Goal: Information Seeking & Learning: Learn about a topic

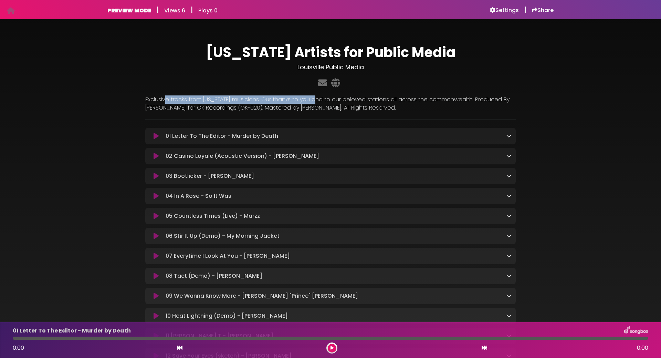
drag, startPoint x: 176, startPoint y: 97, endPoint x: 314, endPoint y: 95, distance: 138.5
click at [314, 95] on p "Exclusive tracks from Kentucky musicians. Our thanks to you and to our beloved …" at bounding box center [330, 103] width 371 height 17
click at [221, 45] on h1 "[US_STATE] Artists for Public Media" at bounding box center [330, 52] width 371 height 17
click at [234, 52] on h1 "[US_STATE] Artists for Public Media" at bounding box center [330, 52] width 371 height 17
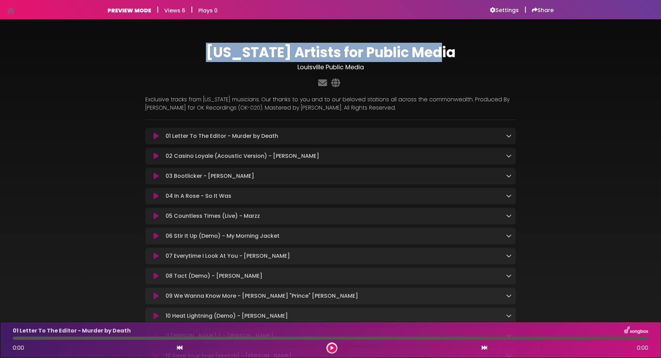
drag, startPoint x: 234, startPoint y: 52, endPoint x: 404, endPoint y: 54, distance: 170.5
click at [404, 54] on h1 "[US_STATE] Artists for Public Media" at bounding box center [330, 52] width 371 height 17
copy h1 "[US_STATE] Artists for Public Media"
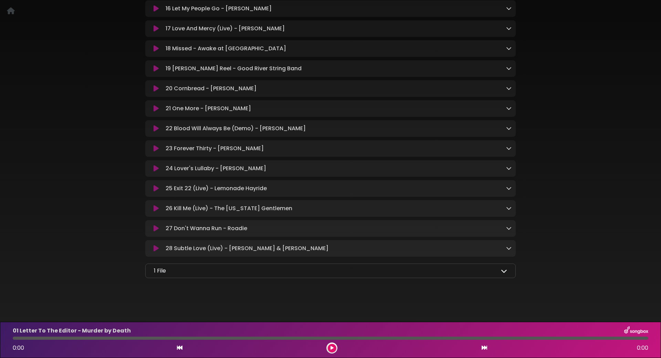
scroll to position [437, 0]
click at [512, 273] on div "1 File Full Album - [US_STATE] Artists for Public Media.zip" at bounding box center [330, 270] width 371 height 14
click at [502, 271] on icon at bounding box center [504, 271] width 6 height 6
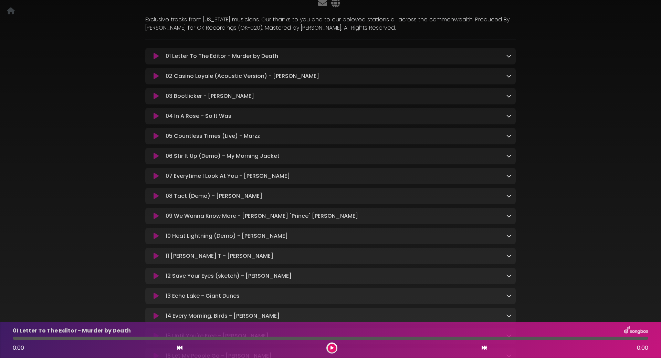
scroll to position [43, 0]
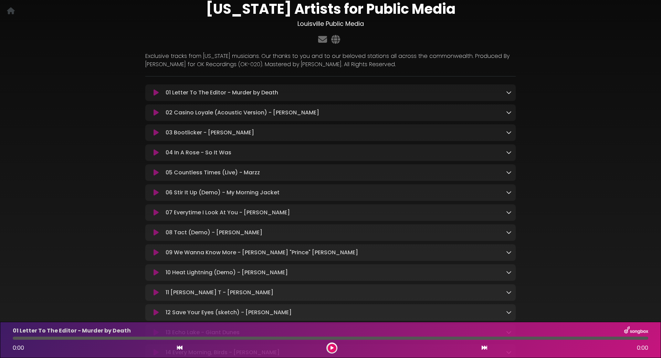
click at [506, 91] on icon at bounding box center [509, 93] width 6 height 6
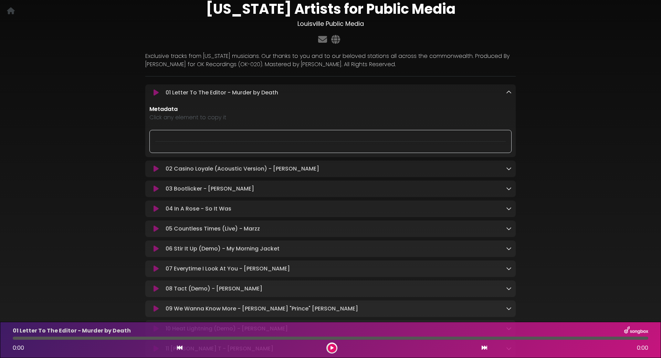
click at [202, 141] on div at bounding box center [330, 141] width 362 height 23
click at [180, 113] on p "Metadata" at bounding box center [330, 109] width 362 height 8
click at [162, 108] on p "Metadata" at bounding box center [330, 109] width 362 height 8
click at [165, 138] on div at bounding box center [330, 141] width 362 height 23
click at [187, 116] on p "Click any element to copy it" at bounding box center [330, 117] width 362 height 8
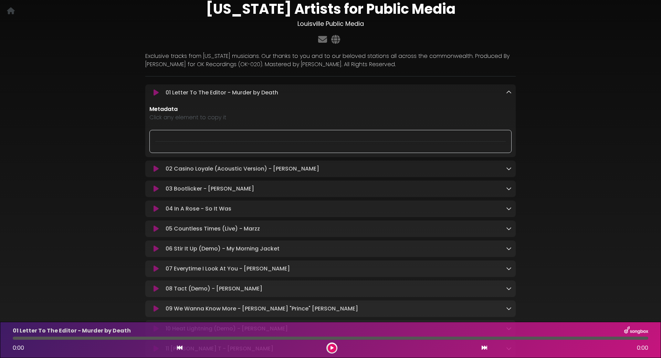
drag, startPoint x: 192, startPoint y: 143, endPoint x: 281, endPoint y: 130, distance: 89.9
click at [193, 143] on div at bounding box center [330, 141] width 362 height 23
click at [506, 91] on icon at bounding box center [509, 93] width 6 height 6
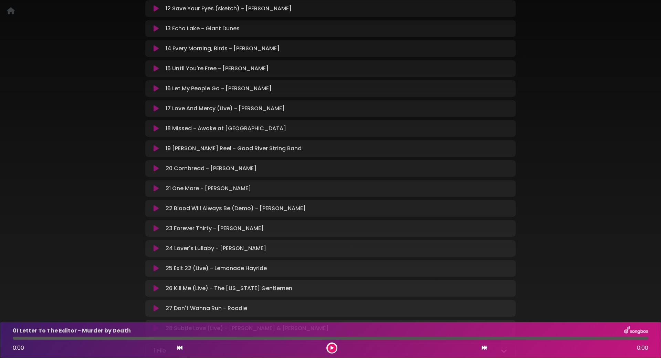
scroll to position [427, 0]
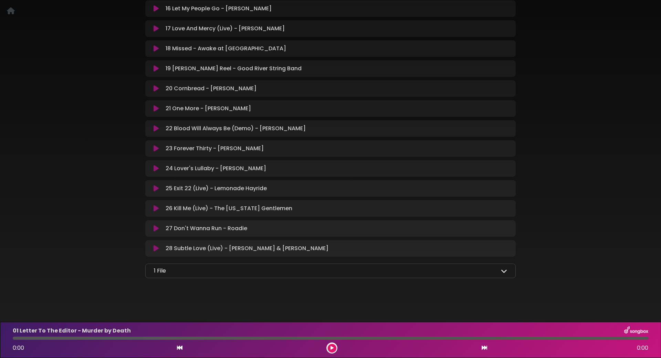
click at [496, 271] on div "1 File" at bounding box center [330, 271] width 353 height 8
click at [501, 271] on icon at bounding box center [504, 271] width 6 height 6
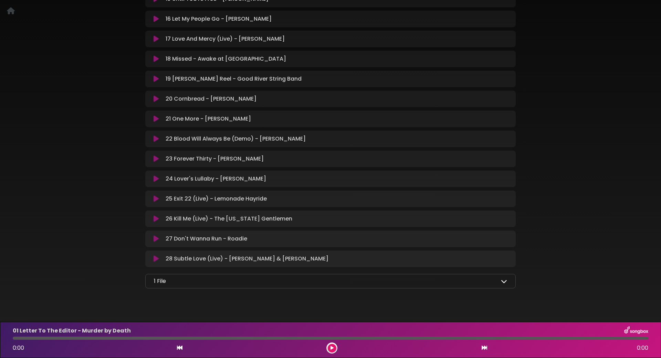
scroll to position [435, 0]
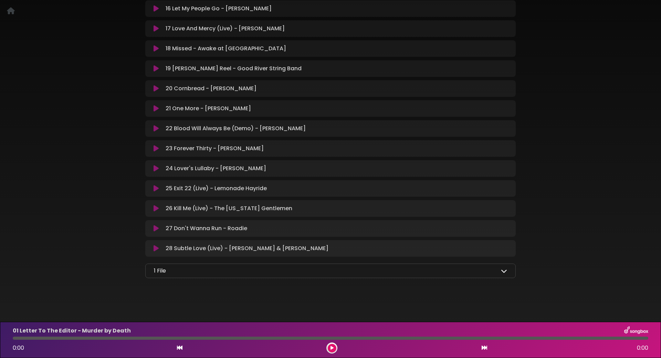
click at [427, 272] on div "1 File" at bounding box center [330, 271] width 353 height 8
click at [503, 271] on icon at bounding box center [504, 271] width 6 height 6
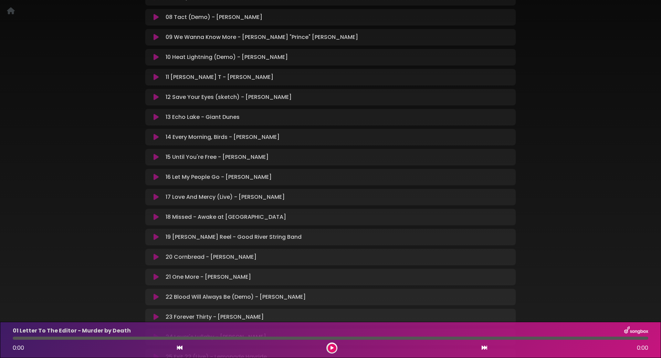
scroll to position [238, 0]
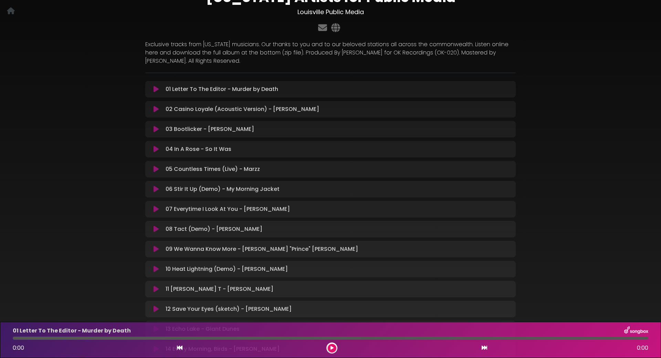
scroll to position [87, 0]
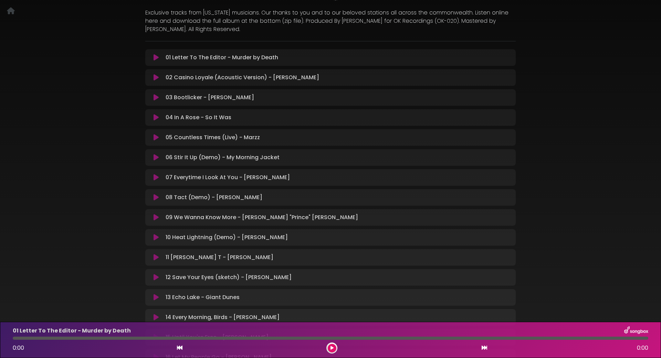
drag, startPoint x: 172, startPoint y: 76, endPoint x: 309, endPoint y: 77, distance: 136.7
click at [309, 77] on div "02 Casino Loyale (Acoustic Version) - [PERSON_NAME] Loading Track..." at bounding box center [337, 77] width 349 height 8
copy p "Casino Loyale (Acoustic Version) - [PERSON_NAME]"
click at [174, 98] on p "03 Bootlicker - [PERSON_NAME] Loading Track..." at bounding box center [210, 97] width 89 height 8
drag, startPoint x: 174, startPoint y: 98, endPoint x: 227, endPoint y: 99, distance: 52.7
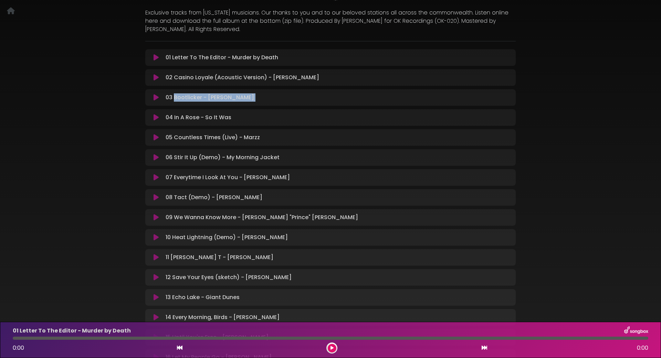
click at [227, 99] on p "03 Bootlicker - [PERSON_NAME] Loading Track..." at bounding box center [210, 97] width 89 height 8
copy p "Bootlicker - [PERSON_NAME]"
drag, startPoint x: 171, startPoint y: 118, endPoint x: 240, endPoint y: 120, distance: 68.6
click at [240, 120] on div "04 In A Rose - So It Was Loading Track..." at bounding box center [337, 117] width 349 height 8
copy p "In A Rose - So It Was"
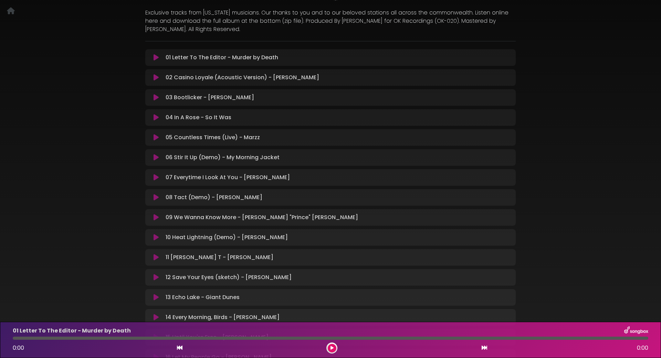
click at [180, 137] on p "05 Countless Times (Live) - Marzz Loading Track..." at bounding box center [213, 137] width 94 height 8
drag, startPoint x: 180, startPoint y: 137, endPoint x: 259, endPoint y: 138, distance: 79.6
click at [258, 139] on div "05 Countless Times (Live) - Marzz Loading Track..." at bounding box center [337, 137] width 349 height 8
copy p "Countless Times (Live) - Marzz"
click at [176, 157] on p "06 Stir It Up (Demo) - My Morning Jacket Loading Track..." at bounding box center [223, 157] width 114 height 8
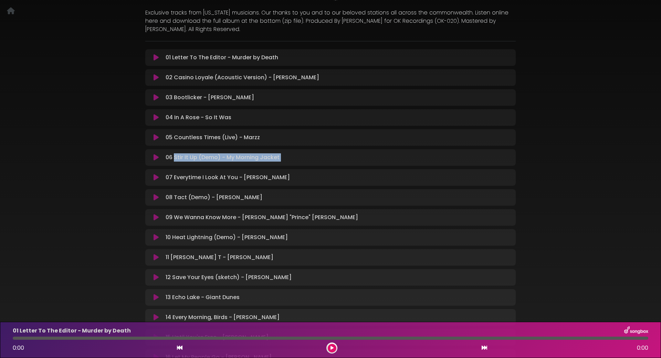
drag, startPoint x: 176, startPoint y: 157, endPoint x: 271, endPoint y: 155, distance: 95.4
click at [271, 155] on p "06 Stir It Up (Demo) - My Morning Jacket Loading Track..." at bounding box center [223, 157] width 114 height 8
copy p "Stir It Up (Demo) - My Morning Jacket"
click at [180, 177] on p "07 Everytime I Look At You - [PERSON_NAME] Loading Track..." at bounding box center [228, 177] width 124 height 8
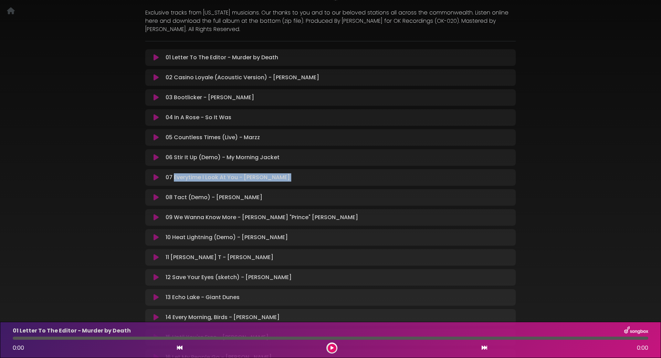
drag, startPoint x: 180, startPoint y: 177, endPoint x: 278, endPoint y: 180, distance: 98.2
click at [278, 180] on p "07 Everytime I Look At You - [PERSON_NAME] Loading Track..." at bounding box center [228, 177] width 124 height 8
copy p "Everytime I Look At You - [PERSON_NAME]"
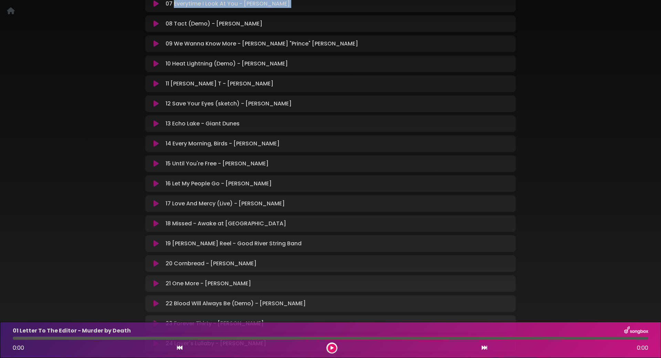
scroll to position [217, 0]
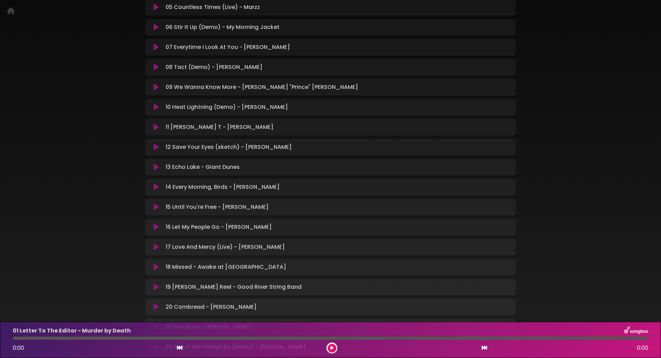
click at [175, 69] on p "08 Tact (Demo) - [PERSON_NAME] Loading Track..." at bounding box center [214, 67] width 97 height 8
drag, startPoint x: 175, startPoint y: 69, endPoint x: 263, endPoint y: 66, distance: 87.9
click at [263, 66] on div "08 Tact (Demo) - [PERSON_NAME] Loading Track..." at bounding box center [337, 67] width 349 height 8
copy p "Tact (Demo) - [PERSON_NAME]"
click at [173, 86] on p "09 We Wanna Know More - [PERSON_NAME] "Prince" [PERSON_NAME] Loading Track..." at bounding box center [262, 87] width 193 height 8
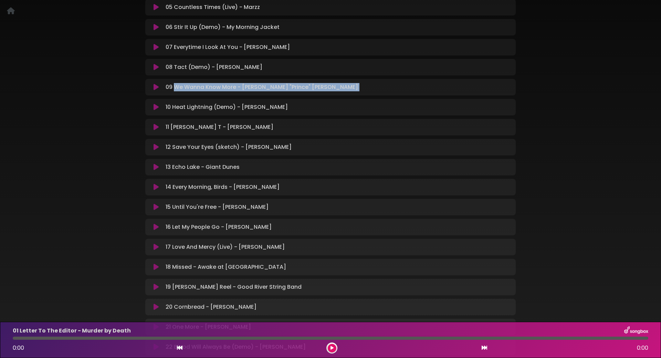
drag, startPoint x: 173, startPoint y: 86, endPoint x: 293, endPoint y: 85, distance: 119.5
click at [290, 86] on p "09 We Wanna Know More - [PERSON_NAME] "Prince" [PERSON_NAME] Loading Track..." at bounding box center [262, 87] width 193 height 8
copy p "We Wanna Know More - [PERSON_NAME] "Prince" [PERSON_NAME]"
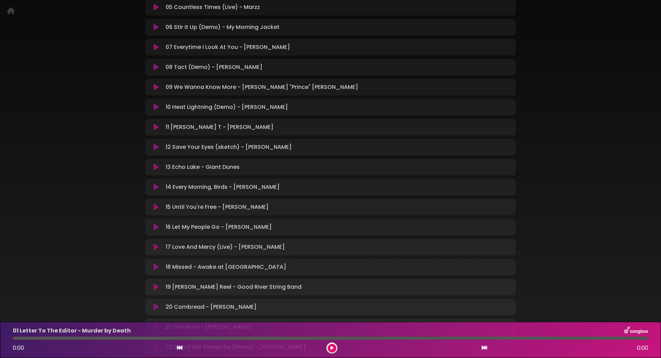
click at [175, 107] on p "10 Heat Lightning (Demo) - [PERSON_NAME] Loading Track..." at bounding box center [227, 107] width 122 height 8
drag, startPoint x: 175, startPoint y: 107, endPoint x: 271, endPoint y: 107, distance: 96.1
click at [271, 107] on p "10 Heat Lightning (Demo) - [PERSON_NAME] Loading Track..." at bounding box center [227, 107] width 122 height 8
copy p "Heat Lightning (Demo) - [PERSON_NAME]"
click at [171, 128] on p "11 [PERSON_NAME] T - [PERSON_NAME] Loading Track..." at bounding box center [220, 127] width 108 height 8
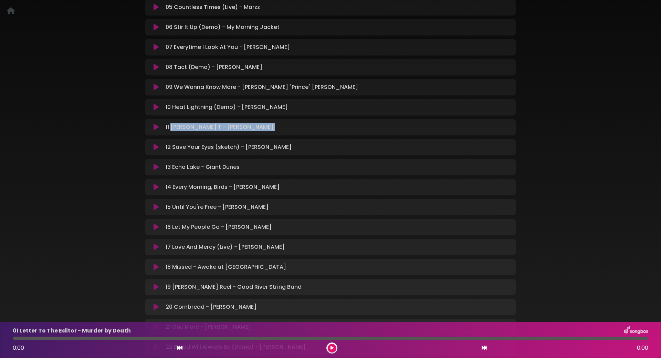
drag, startPoint x: 172, startPoint y: 128, endPoint x: 239, endPoint y: 126, distance: 67.9
click at [241, 127] on p "11 [PERSON_NAME] T - [PERSON_NAME] Loading Track..." at bounding box center [220, 127] width 108 height 8
copy p "[PERSON_NAME] T - [PERSON_NAME]"
click at [174, 147] on p "12 Save Your Eyes (sketch) - [PERSON_NAME] Loading Track..." at bounding box center [229, 147] width 126 height 8
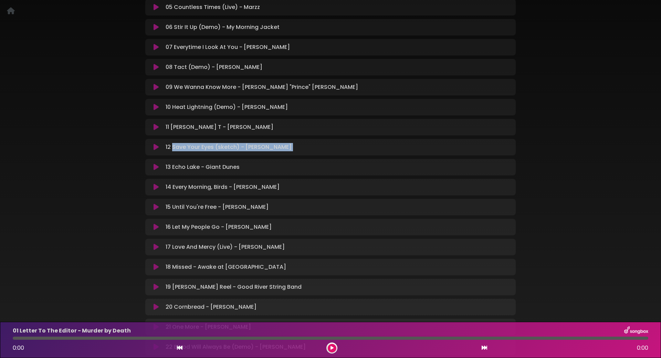
drag, startPoint x: 174, startPoint y: 147, endPoint x: 287, endPoint y: 149, distance: 112.6
click at [287, 149] on p "12 Save Your Eyes (sketch) - [PERSON_NAME] Loading Track..." at bounding box center [229, 147] width 126 height 8
click at [171, 168] on p "13 Echo Lake - Giant Dunes Loading Track..." at bounding box center [203, 167] width 74 height 8
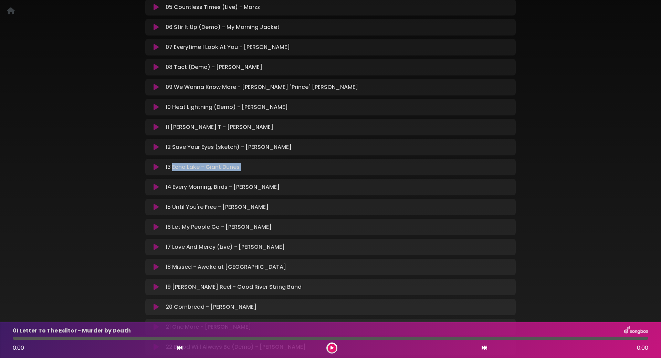
drag, startPoint x: 172, startPoint y: 168, endPoint x: 231, endPoint y: 170, distance: 60.0
click at [230, 171] on p "13 Echo Lake - Giant Dunes Loading Track..." at bounding box center [203, 167] width 74 height 8
click at [175, 186] on p "14 Every Morning, Birds - [PERSON_NAME] Loading Track..." at bounding box center [223, 187] width 114 height 8
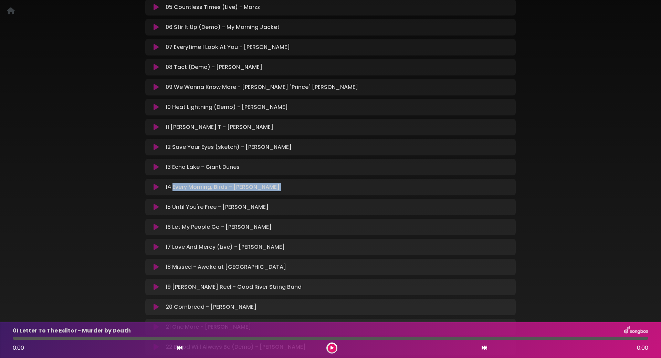
drag, startPoint x: 175, startPoint y: 186, endPoint x: 262, endPoint y: 191, distance: 87.3
click at [262, 191] on div "14 Every Morning, Birds - [PERSON_NAME] Loading Track..." at bounding box center [330, 187] width 371 height 8
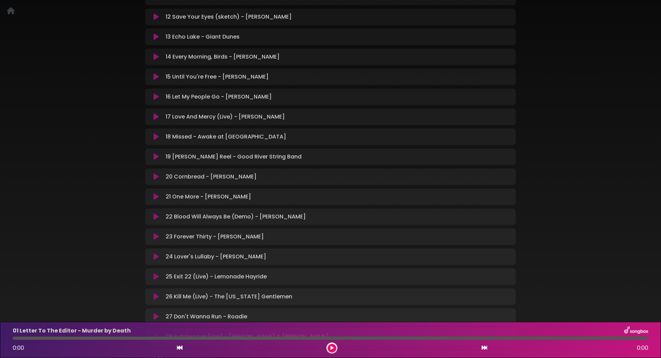
click at [175, 77] on p "15 Until You're Free - [PERSON_NAME] Loading Track..." at bounding box center [217, 77] width 103 height 8
drag, startPoint x: 175, startPoint y: 77, endPoint x: 247, endPoint y: 74, distance: 71.4
click at [247, 74] on p "15 Until You're Free - [PERSON_NAME] Loading Track..." at bounding box center [217, 77] width 103 height 8
click at [173, 96] on p "16 Let My People Go - [PERSON_NAME] Loading Track..." at bounding box center [219, 97] width 106 height 8
drag, startPoint x: 173, startPoint y: 96, endPoint x: 257, endPoint y: 98, distance: 84.1
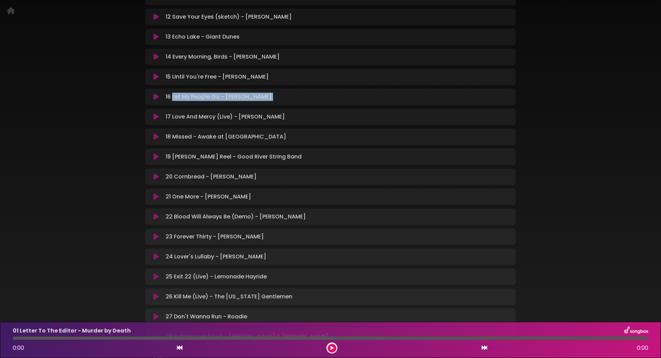
click at [256, 99] on p "16 Let My People Go - [PERSON_NAME] Loading Track..." at bounding box center [219, 97] width 106 height 8
click at [175, 116] on p "17 Love And Mercy (Live) - [PERSON_NAME] Loading Track..." at bounding box center [225, 117] width 119 height 8
drag, startPoint x: 175, startPoint y: 116, endPoint x: 256, endPoint y: 120, distance: 80.7
click at [253, 120] on p "17 Love And Mercy (Live) - [PERSON_NAME] Loading Track..." at bounding box center [225, 117] width 119 height 8
click at [175, 137] on p "18 Missed - Awake at Nite Loading Track..." at bounding box center [226, 137] width 121 height 8
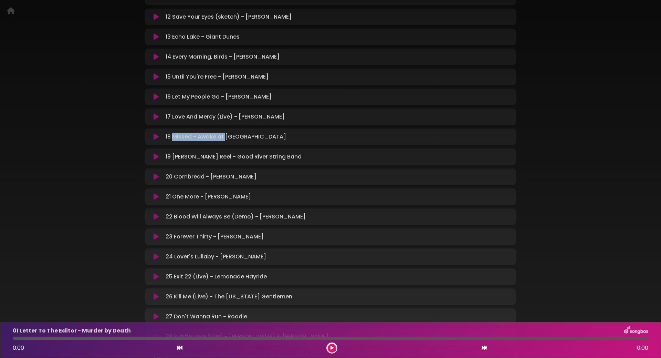
drag, startPoint x: 175, startPoint y: 137, endPoint x: 217, endPoint y: 138, distance: 41.7
click at [220, 138] on p "18 Missed - Awake at Nite Loading Track..." at bounding box center [226, 137] width 121 height 8
click at [240, 138] on div "18 Missed - Awake at Nite Loading Track..." at bounding box center [337, 137] width 349 height 8
click at [177, 158] on p "19 [PERSON_NAME] Reel - Good River String Band Loading Track..." at bounding box center [234, 157] width 136 height 8
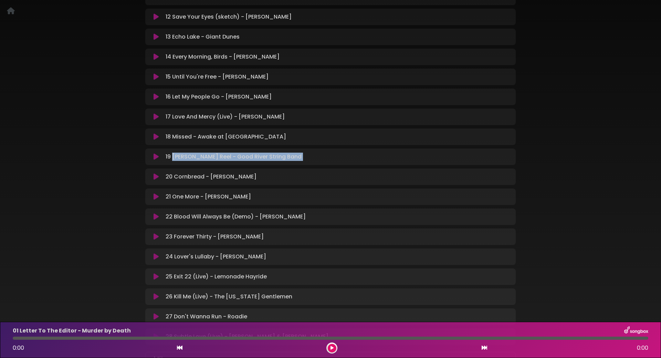
drag, startPoint x: 177, startPoint y: 158, endPoint x: 294, endPoint y: 159, distance: 117.1
click at [297, 161] on div "19 [PERSON_NAME] Reel - Good River String Band Loading Track..." at bounding box center [330, 157] width 371 height 8
click at [176, 177] on p "20 Cornbread - [PERSON_NAME] Loading Track..." at bounding box center [211, 177] width 91 height 8
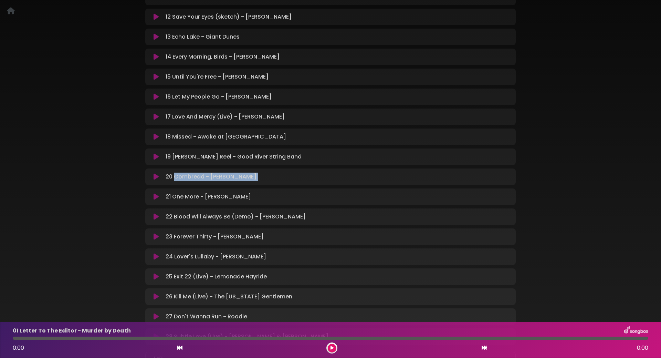
drag, startPoint x: 176, startPoint y: 177, endPoint x: 235, endPoint y: 180, distance: 58.7
click at [234, 180] on p "20 Cornbread - [PERSON_NAME] Loading Track..." at bounding box center [211, 177] width 91 height 8
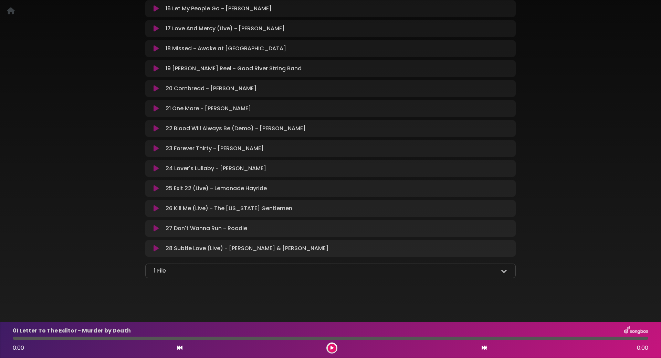
click at [175, 110] on p "21 One More - [PERSON_NAME] Loading Track..." at bounding box center [208, 108] width 85 height 8
drag, startPoint x: 175, startPoint y: 110, endPoint x: 254, endPoint y: 111, distance: 79.2
click at [253, 111] on div "21 One More - [PERSON_NAME] Loading Track..." at bounding box center [337, 108] width 349 height 8
click at [177, 130] on p "22 Blood Will Always Be (Demo) - [PERSON_NAME] Loading Track..." at bounding box center [236, 128] width 140 height 8
drag, startPoint x: 177, startPoint y: 130, endPoint x: 288, endPoint y: 131, distance: 110.9
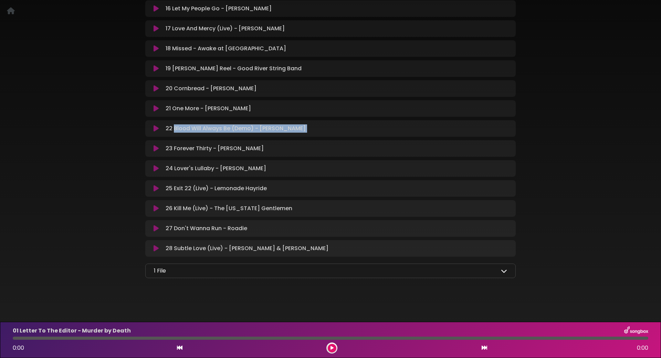
click at [288, 131] on p "22 Blood Will Always Be (Demo) - [PERSON_NAME] Loading Track..." at bounding box center [236, 128] width 140 height 8
click at [180, 148] on p "23 Forever Thirty - [PERSON_NAME] Loading Track..." at bounding box center [215, 148] width 98 height 8
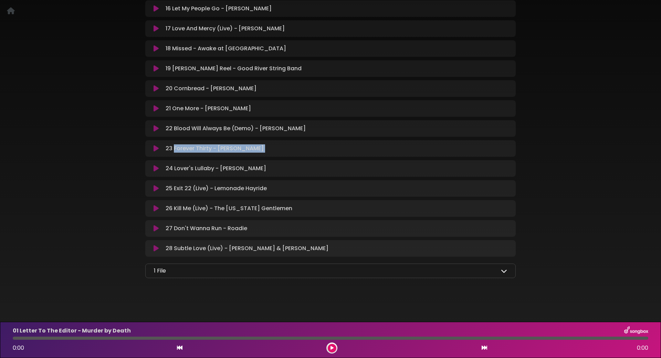
drag, startPoint x: 180, startPoint y: 148, endPoint x: 246, endPoint y: 150, distance: 65.1
click at [246, 151] on p "23 Forever Thirty - [PERSON_NAME] Loading Track..." at bounding box center [215, 148] width 98 height 8
click at [180, 168] on p "24 Lover's Lullaby - [PERSON_NAME] Loading Track..." at bounding box center [216, 168] width 101 height 8
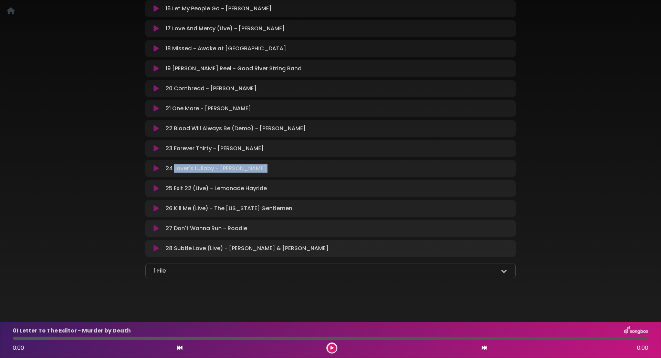
drag, startPoint x: 180, startPoint y: 168, endPoint x: 255, endPoint y: 165, distance: 74.5
click at [257, 170] on div "24 Lover's Lullaby - [PERSON_NAME] Loading Track..." at bounding box center [337, 168] width 349 height 8
click at [178, 189] on p "25 Exit 22 (Live) - Lemonade Hayride Loading Track..." at bounding box center [216, 188] width 101 height 8
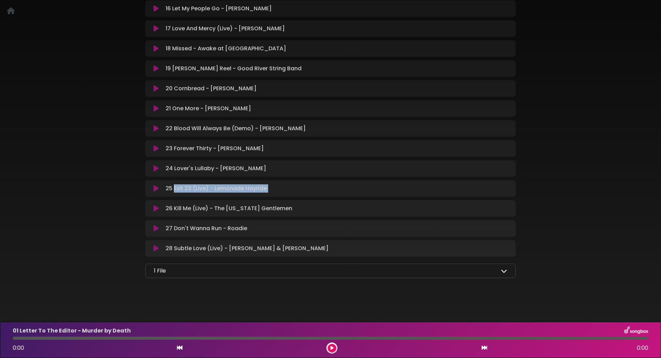
drag, startPoint x: 178, startPoint y: 189, endPoint x: 252, endPoint y: 190, distance: 74.1
click at [252, 190] on p "25 Exit 22 (Live) - Lemonade Hayride Loading Track..." at bounding box center [216, 188] width 101 height 8
click at [175, 209] on p "26 Kill Me (Live) - The [US_STATE] Gentlemen Loading Track..." at bounding box center [229, 208] width 127 height 8
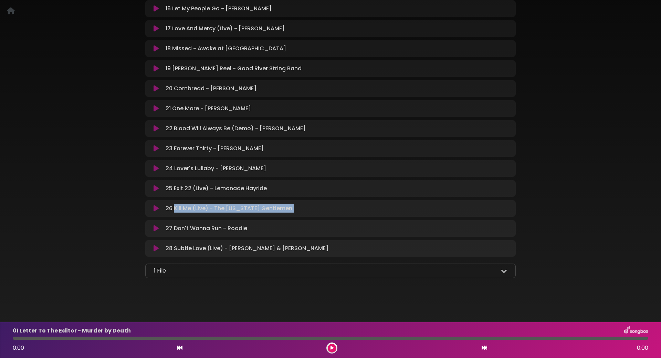
drag, startPoint x: 175, startPoint y: 209, endPoint x: 266, endPoint y: 211, distance: 91.0
click at [265, 212] on div "26 Kill Me (Live) - The [US_STATE] Gentlemen Loading Track..." at bounding box center [330, 208] width 371 height 8
click at [176, 229] on p "27 Don't Wanna Run - Roadie Loading Track..." at bounding box center [207, 228] width 82 height 8
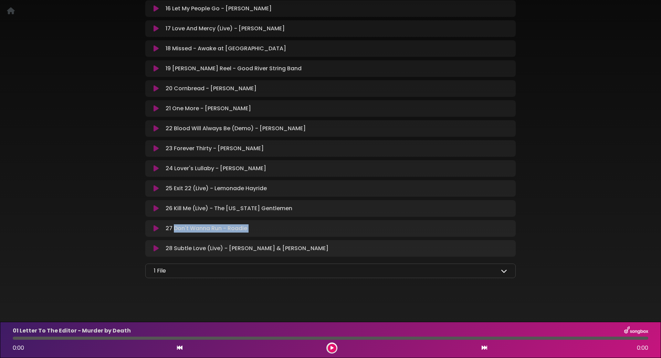
drag, startPoint x: 176, startPoint y: 229, endPoint x: 237, endPoint y: 230, distance: 60.6
click at [236, 230] on p "27 Don't Wanna Run - Roadie Loading Track..." at bounding box center [207, 228] width 82 height 8
click at [178, 249] on p "28 Subtle Love (Live) - [PERSON_NAME] & [PERSON_NAME] Loading Track..." at bounding box center [247, 248] width 163 height 8
drag, startPoint x: 178, startPoint y: 249, endPoint x: 314, endPoint y: 251, distance: 136.4
click at [314, 251] on p "28 Subtle Love (Live) - [PERSON_NAME] & [PERSON_NAME] Loading Track..." at bounding box center [247, 248] width 163 height 8
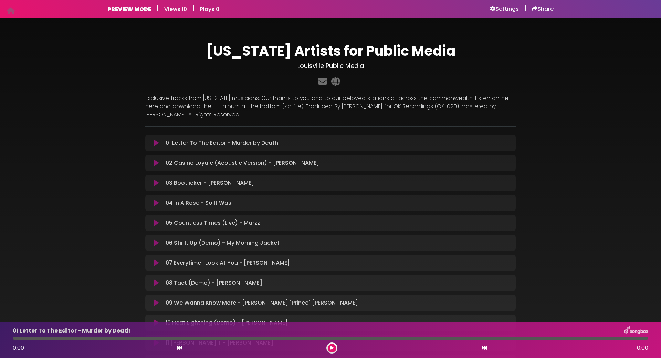
scroll to position [0, 0]
